Goal: Information Seeking & Learning: Learn about a topic

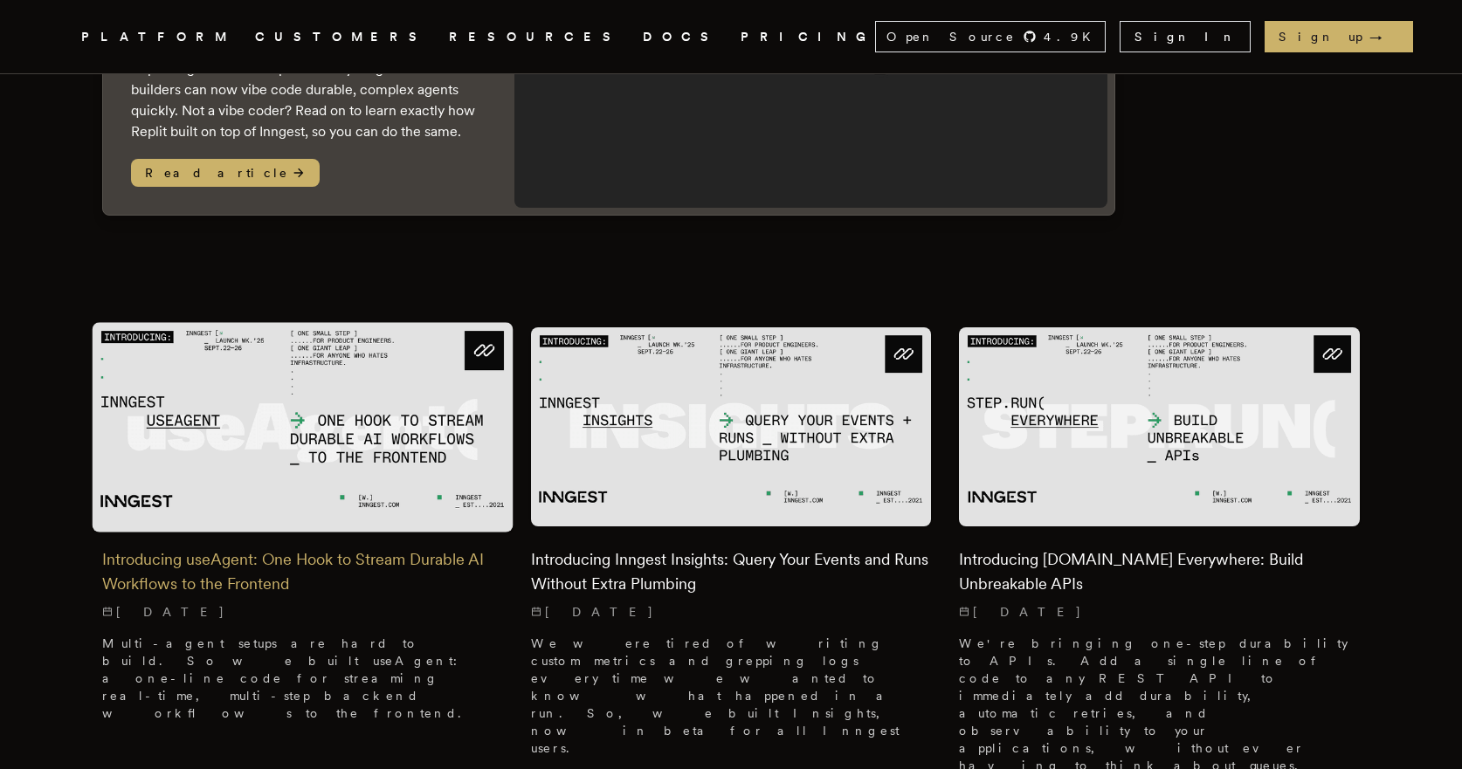
scroll to position [321, 0]
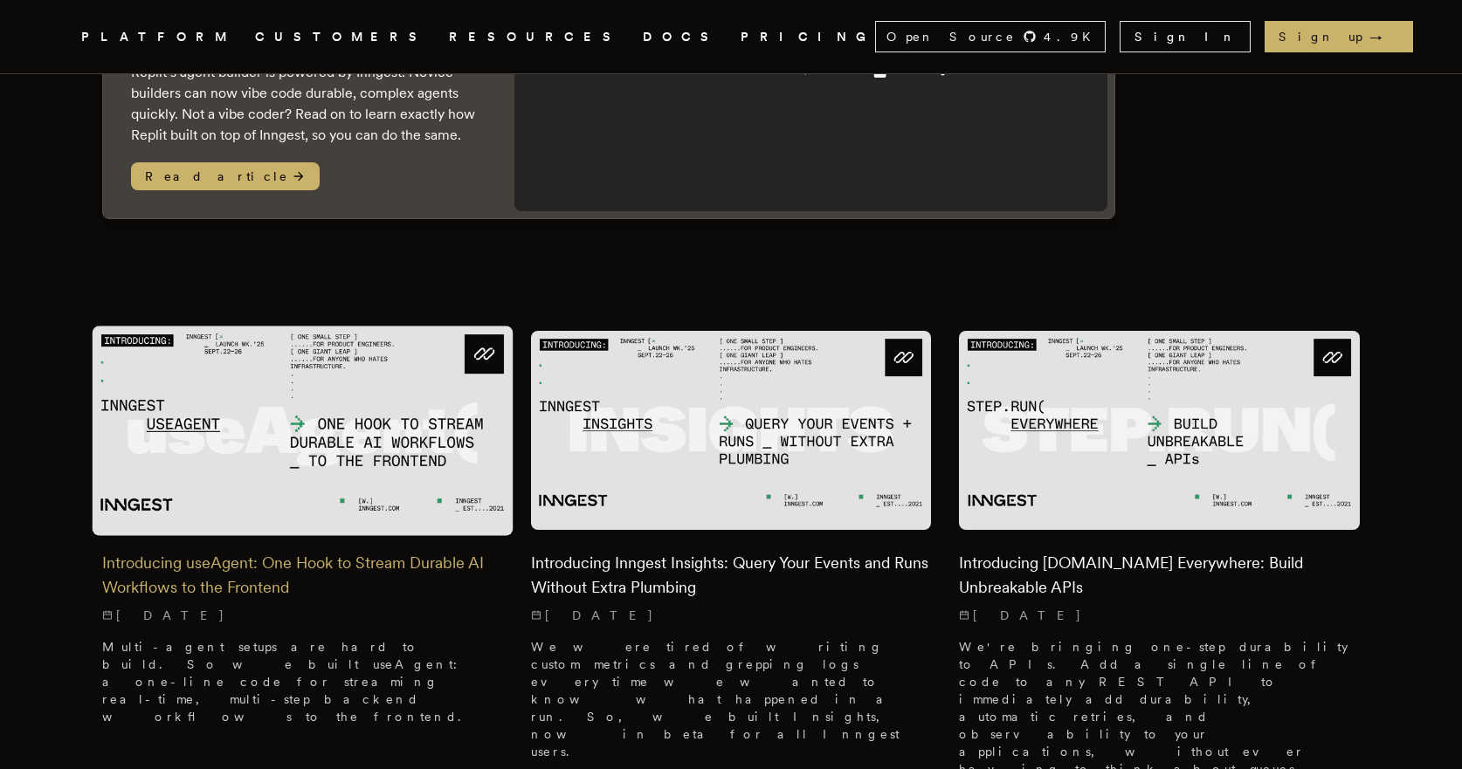
click at [246, 430] on img at bounding box center [303, 431] width 421 height 210
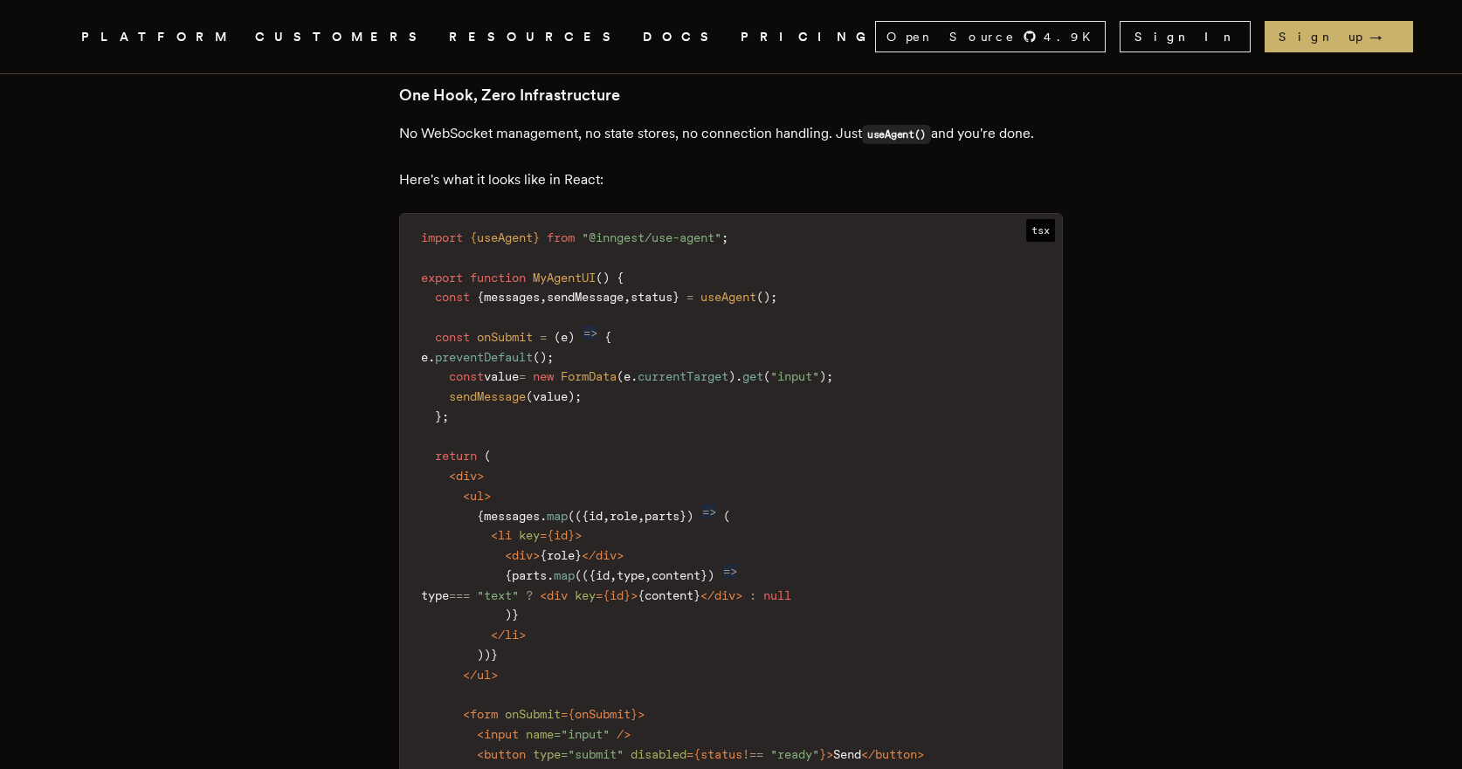
scroll to position [2363, 0]
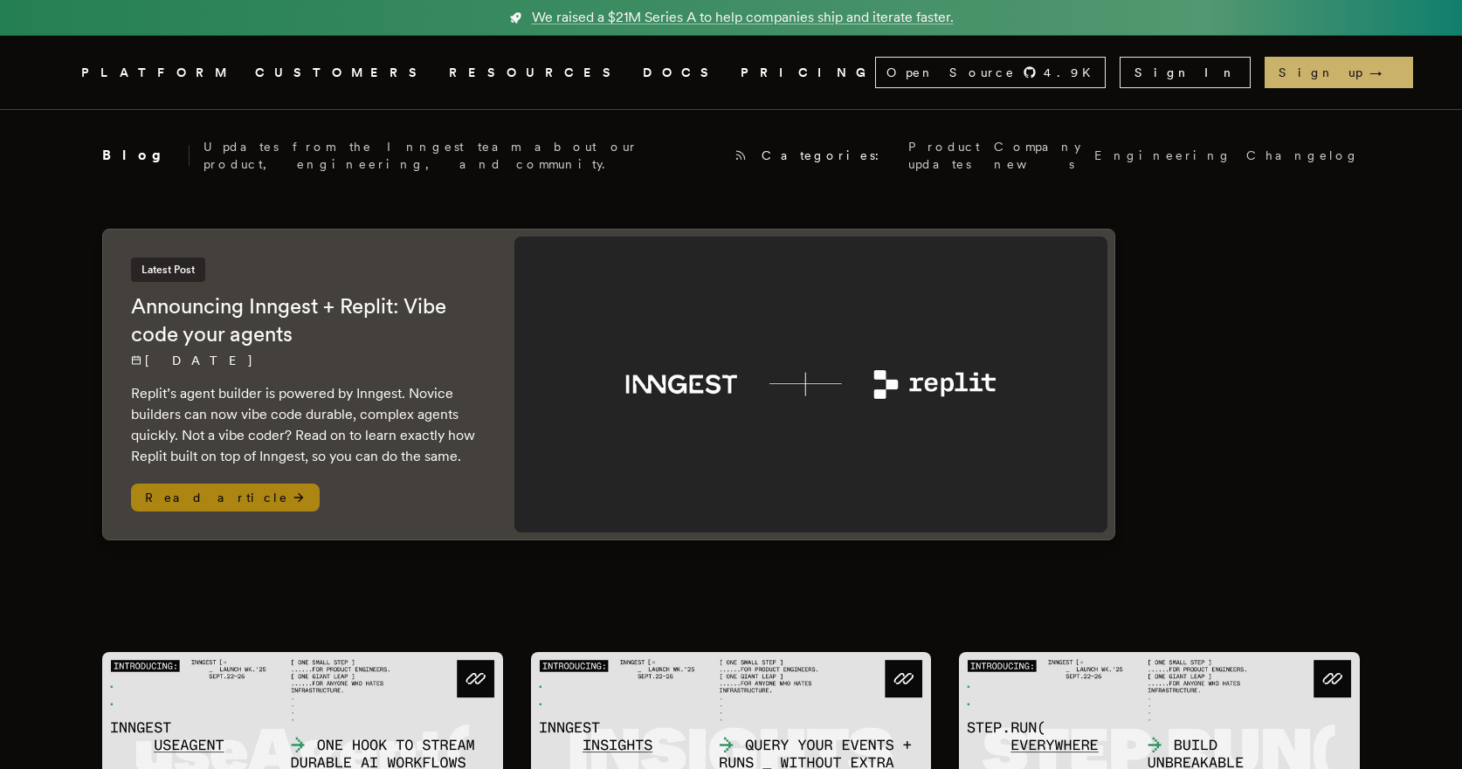
click at [344, 352] on p "[DATE]" at bounding box center [305, 360] width 348 height 17
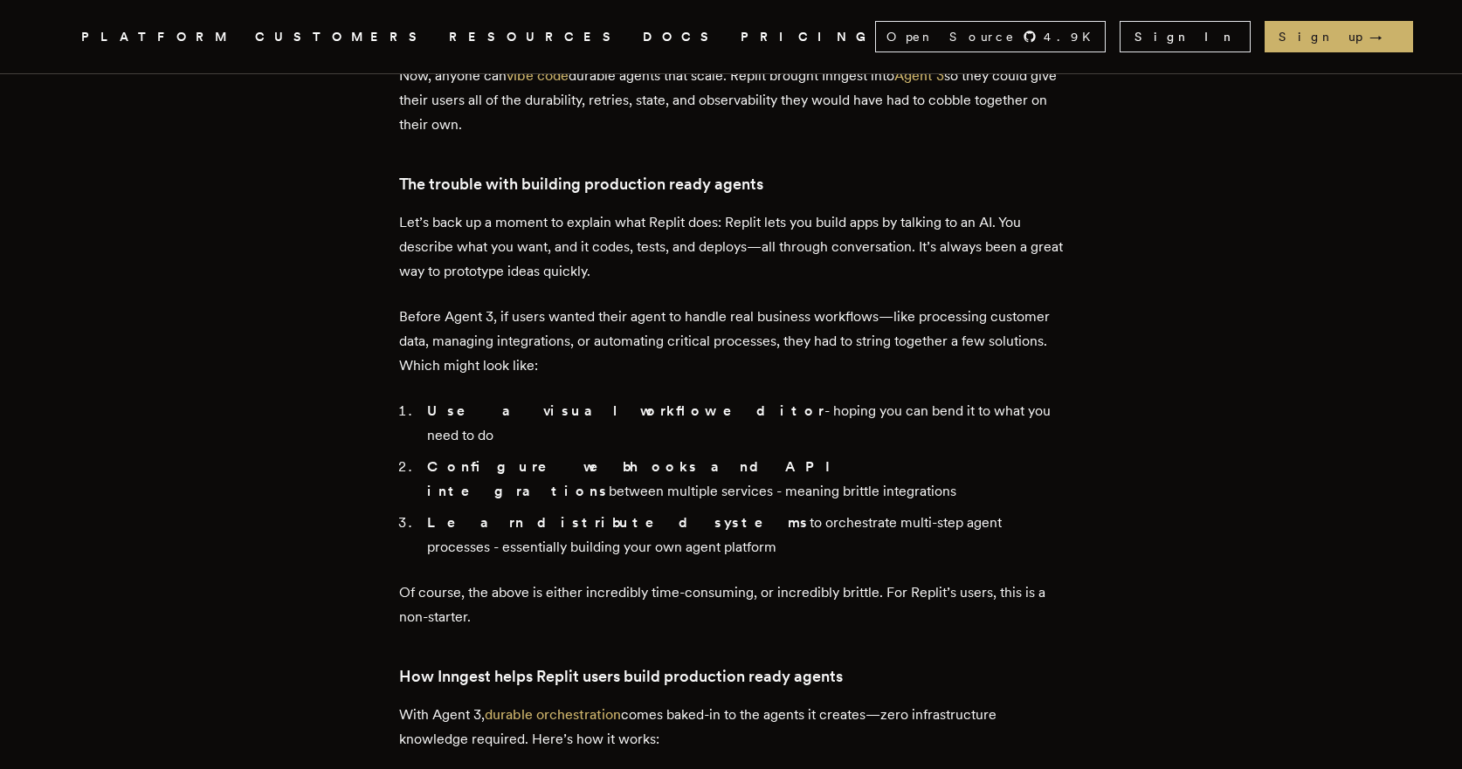
scroll to position [990, 0]
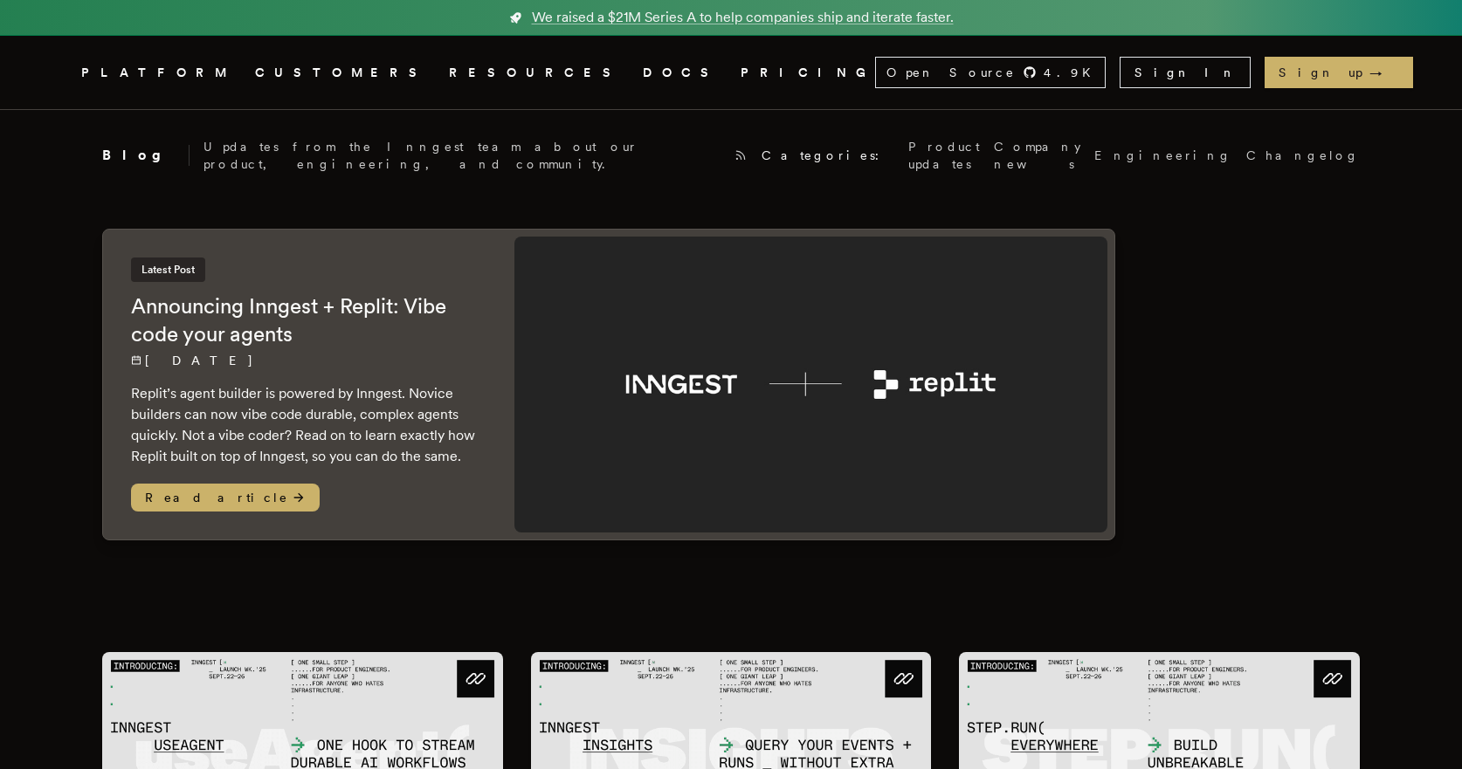
click at [60, 62] on icon ".cls-1 { fill: #FAFAF9; }" at bounding box center [60, 72] width 0 height 21
click at [158, 486] on span "Read article" at bounding box center [225, 498] width 189 height 28
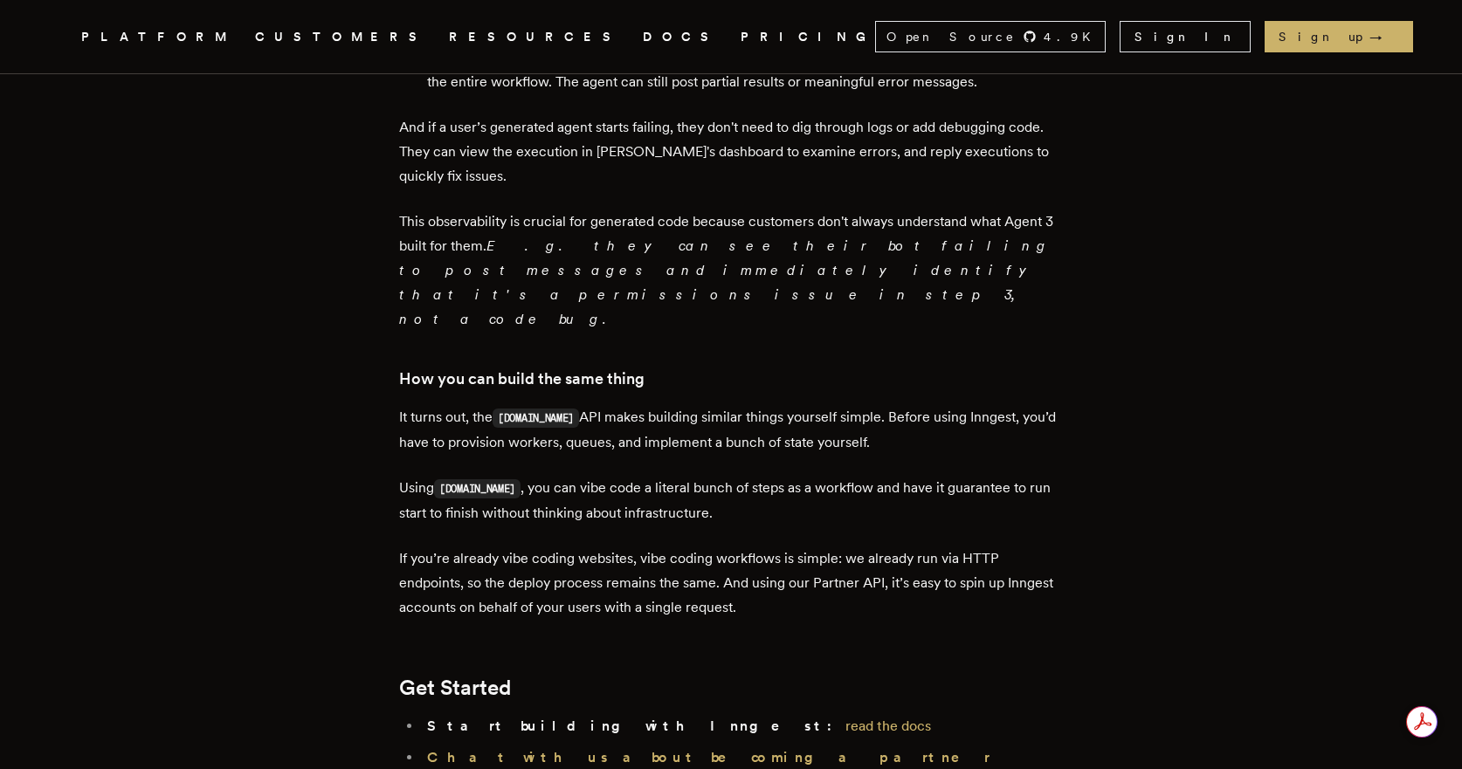
scroll to position [2209, 0]
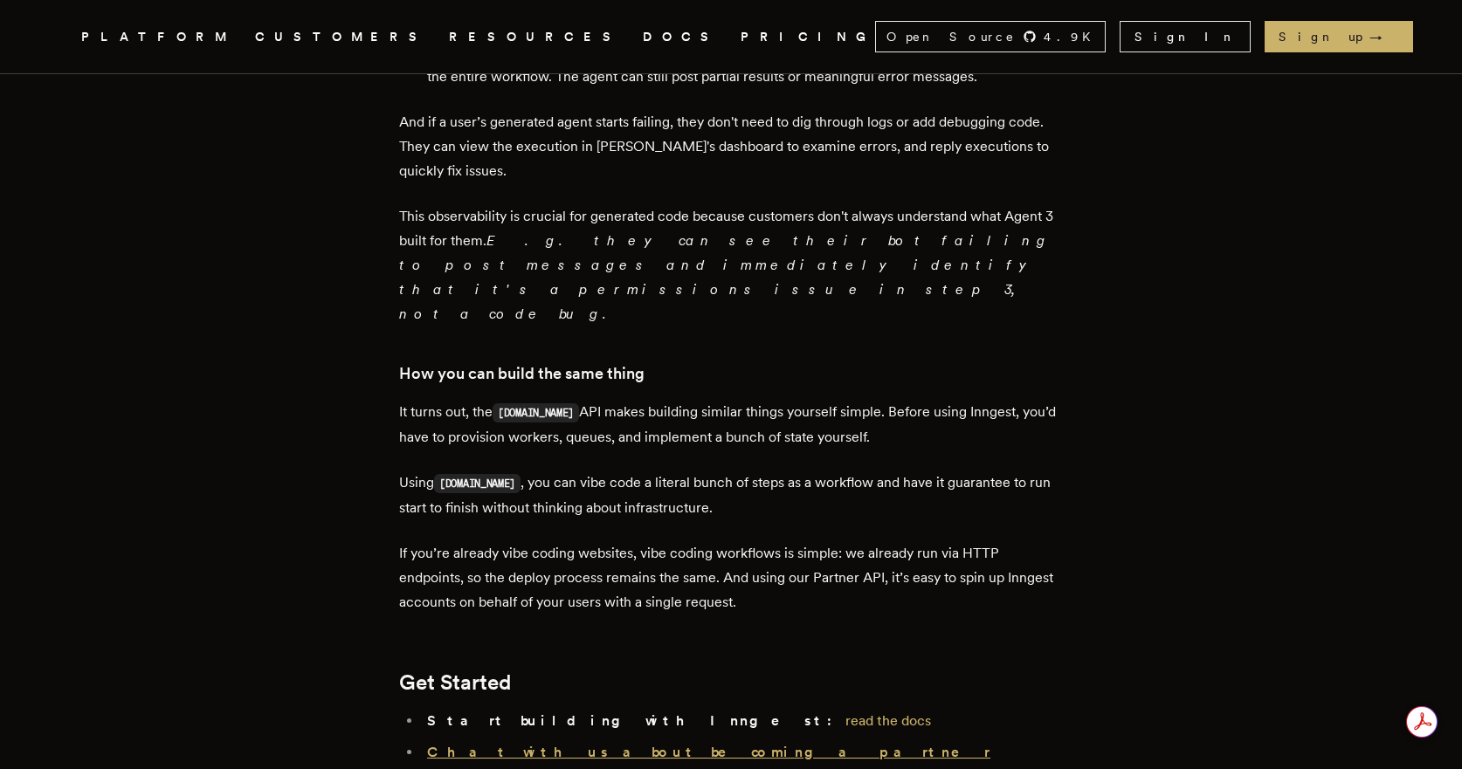
click at [572, 744] on strong "Chat with us about becoming a partner" at bounding box center [708, 752] width 563 height 17
